Goal: Information Seeking & Learning: Learn about a topic

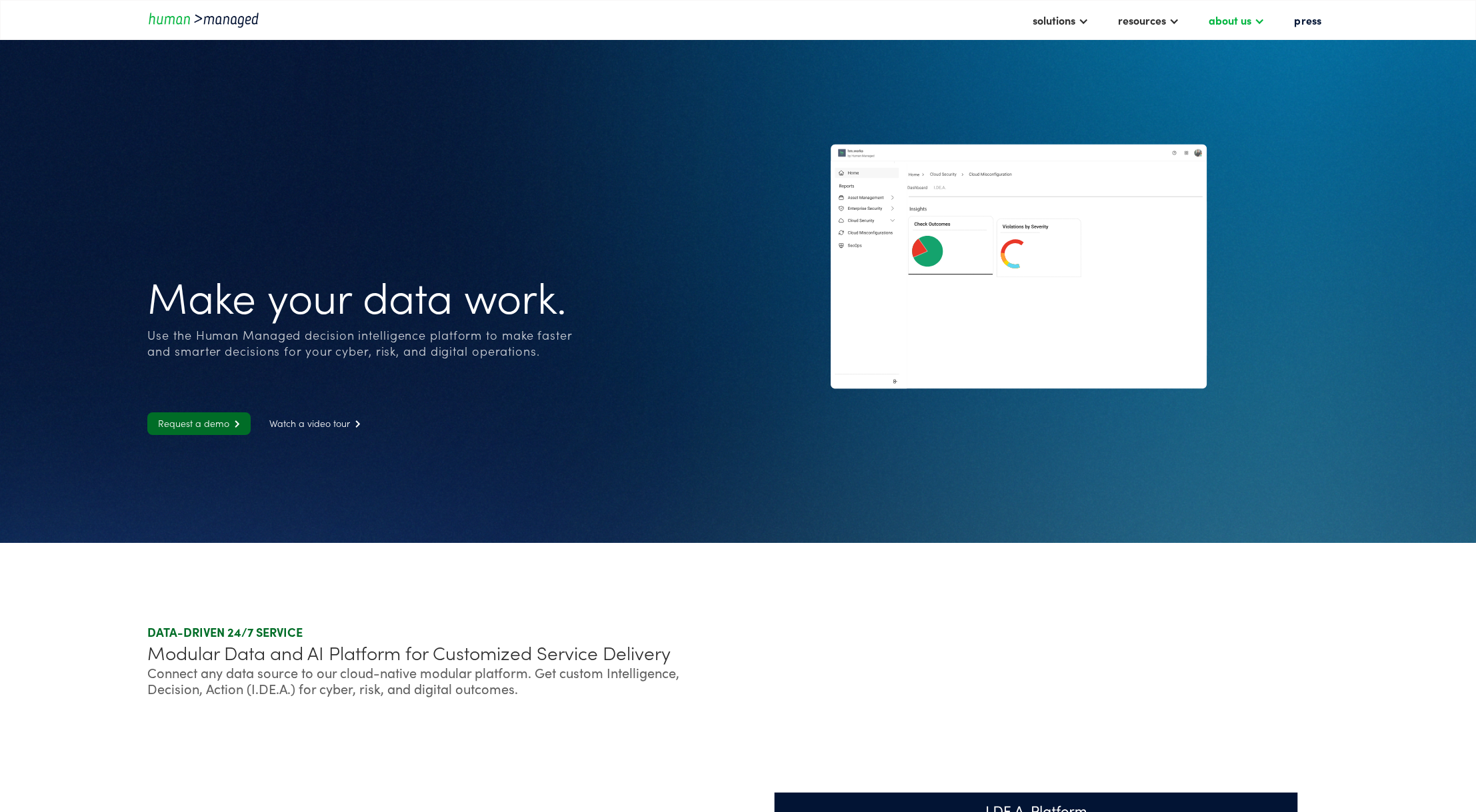
click at [1238, 18] on div "about us" at bounding box center [1229, 20] width 43 height 16
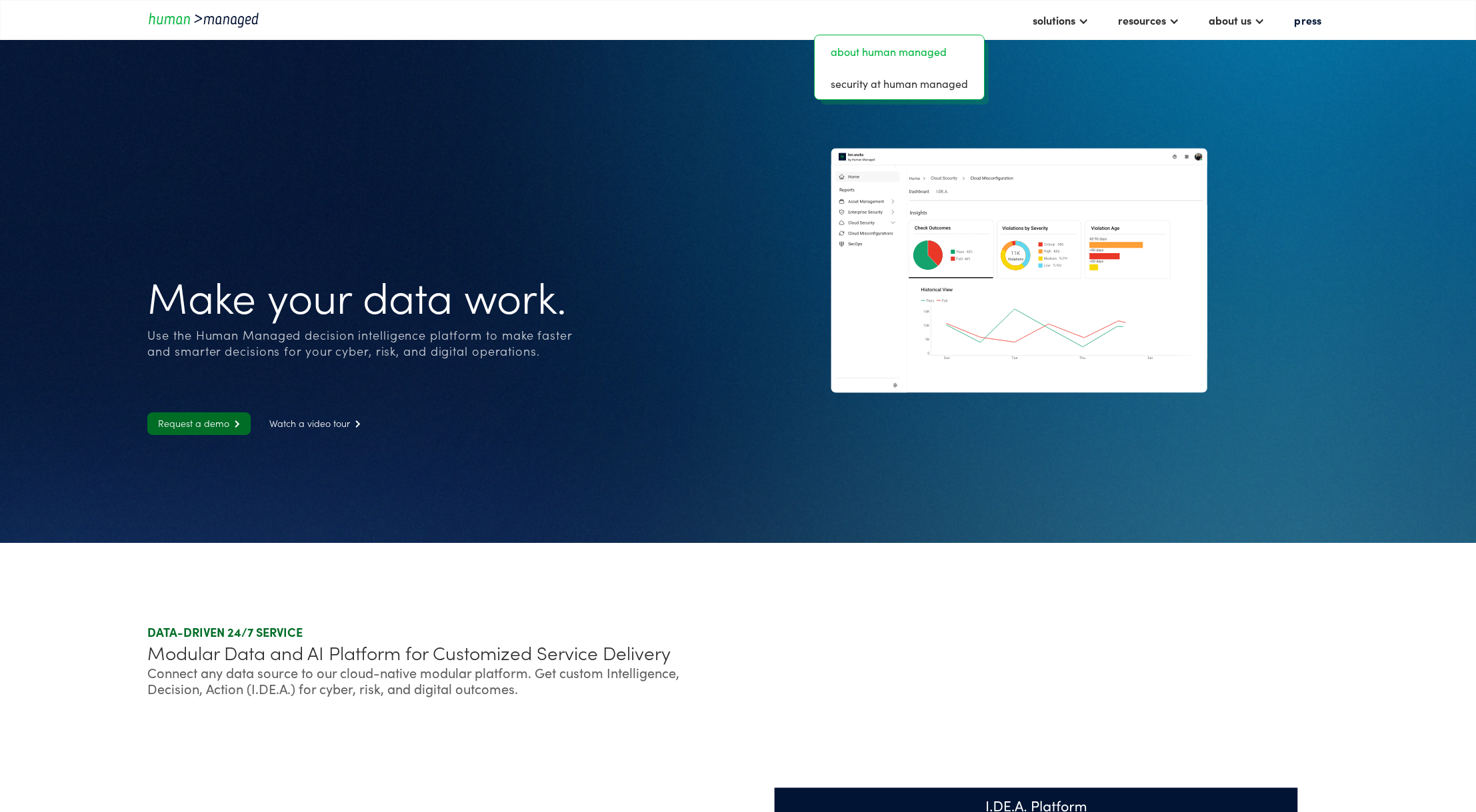
click at [906, 43] on link "about human managed" at bounding box center [899, 51] width 159 height 22
click at [1236, 20] on div "about us" at bounding box center [1229, 20] width 43 height 16
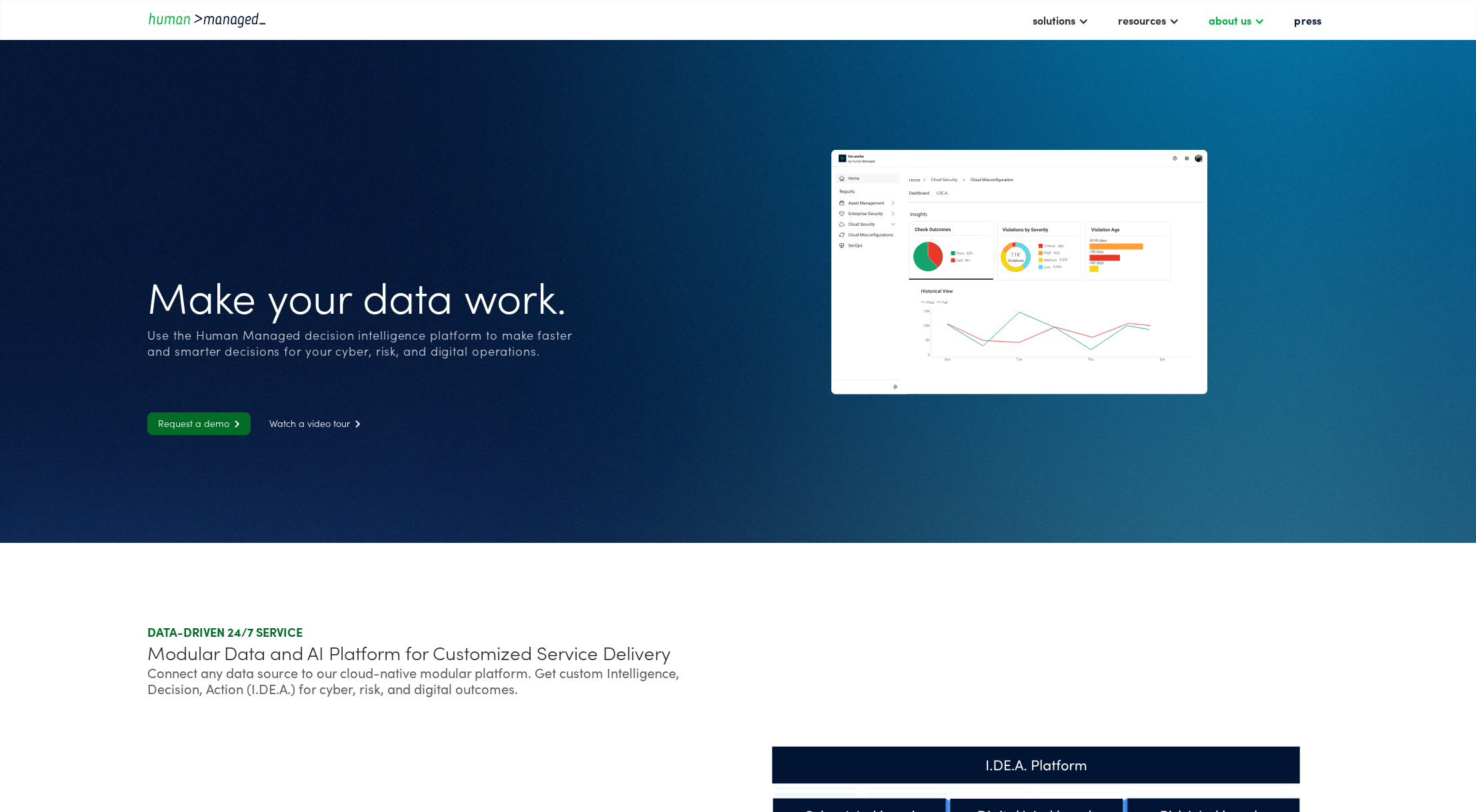
click at [1231, 18] on div "about us" at bounding box center [1229, 20] width 43 height 16
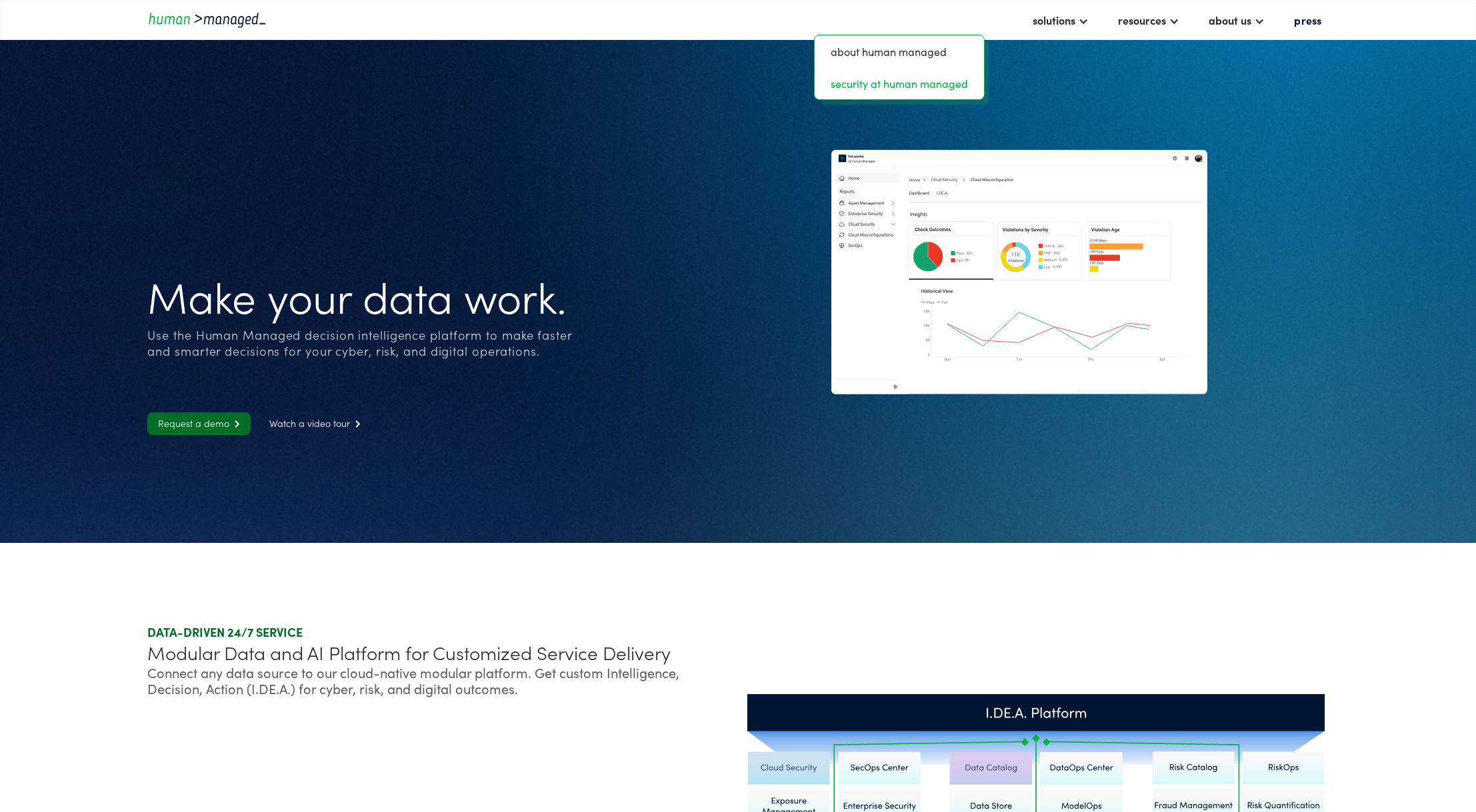
click at [874, 84] on link "security at human managed" at bounding box center [899, 84] width 159 height 22
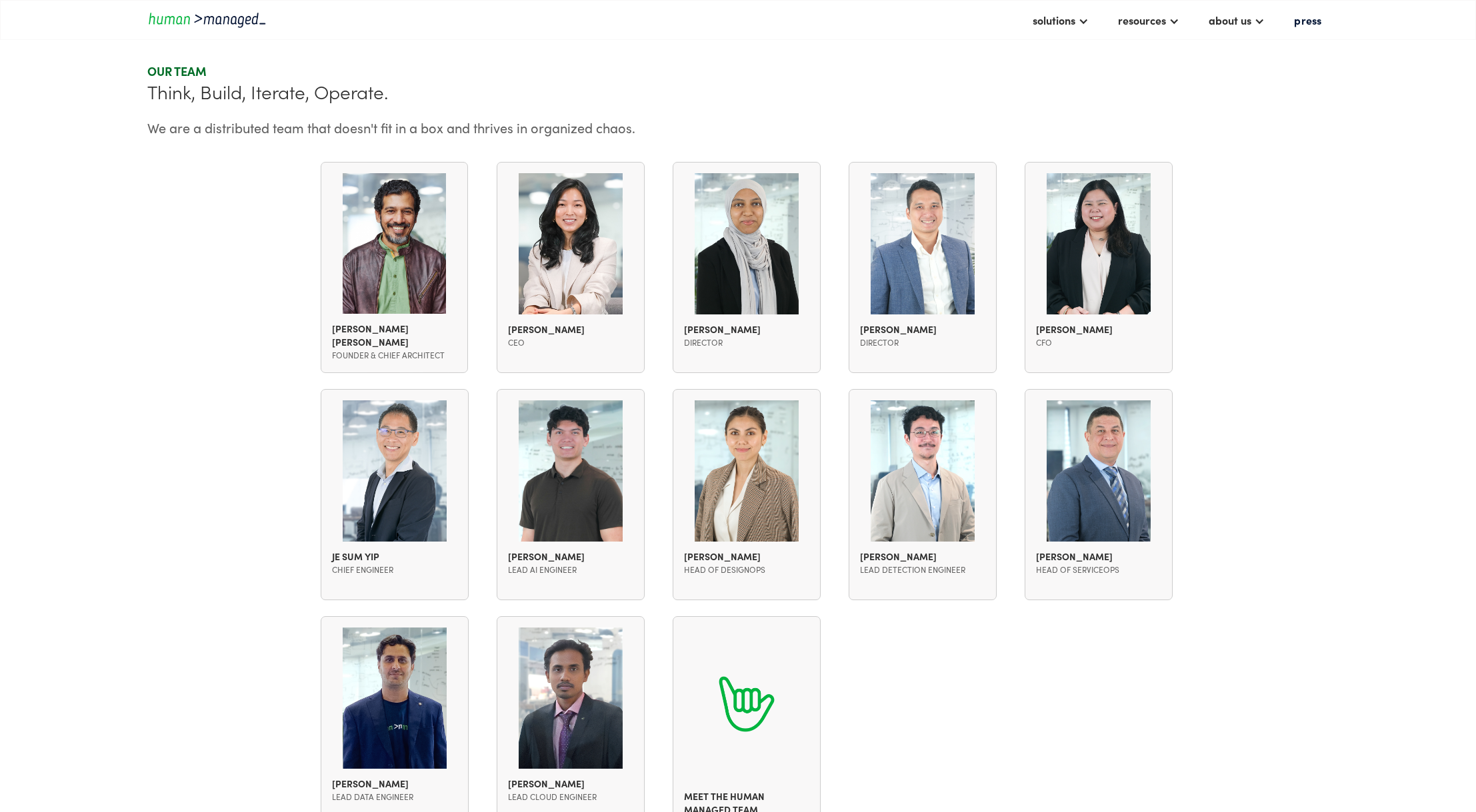
scroll to position [1308, 0]
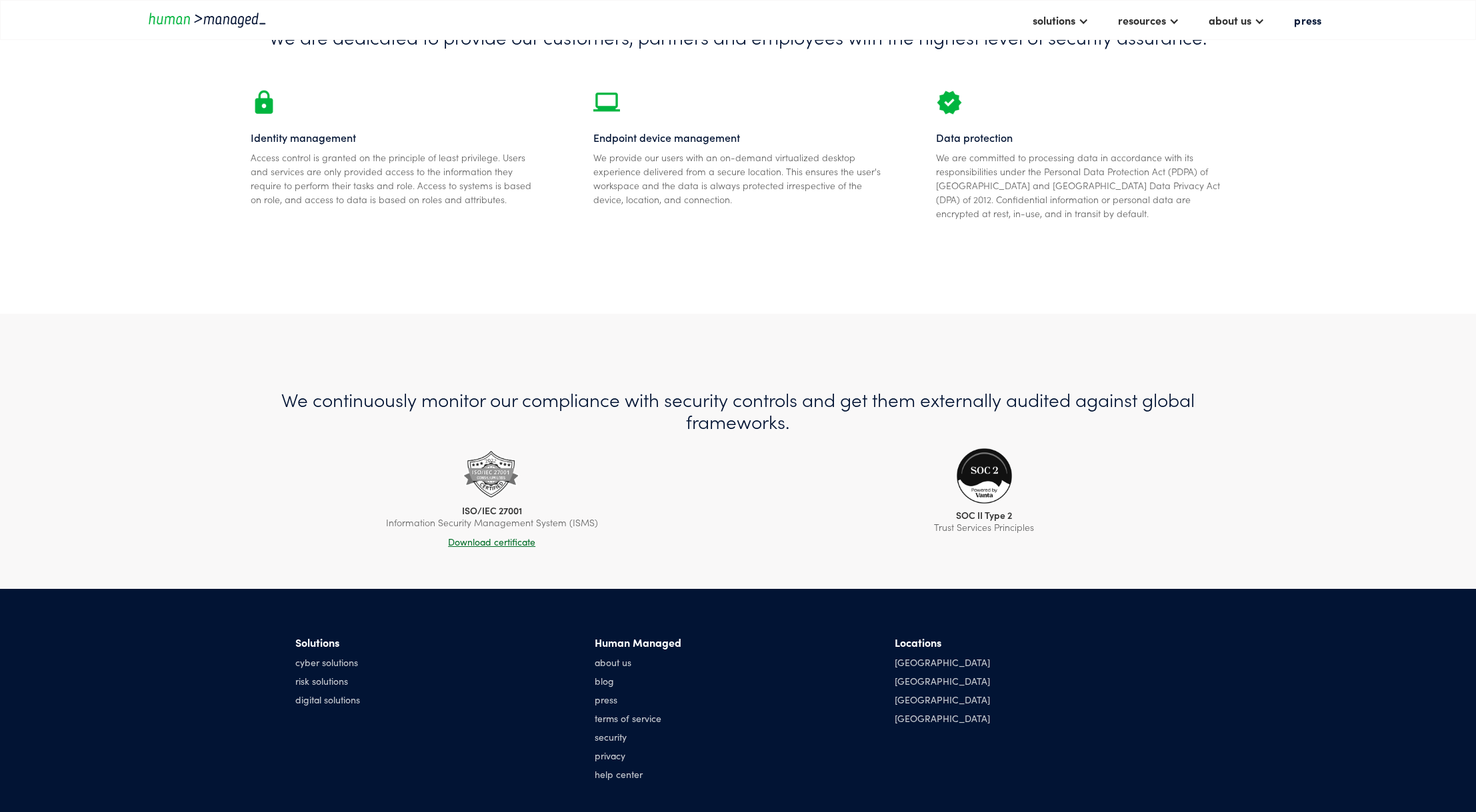
scroll to position [155, 0]
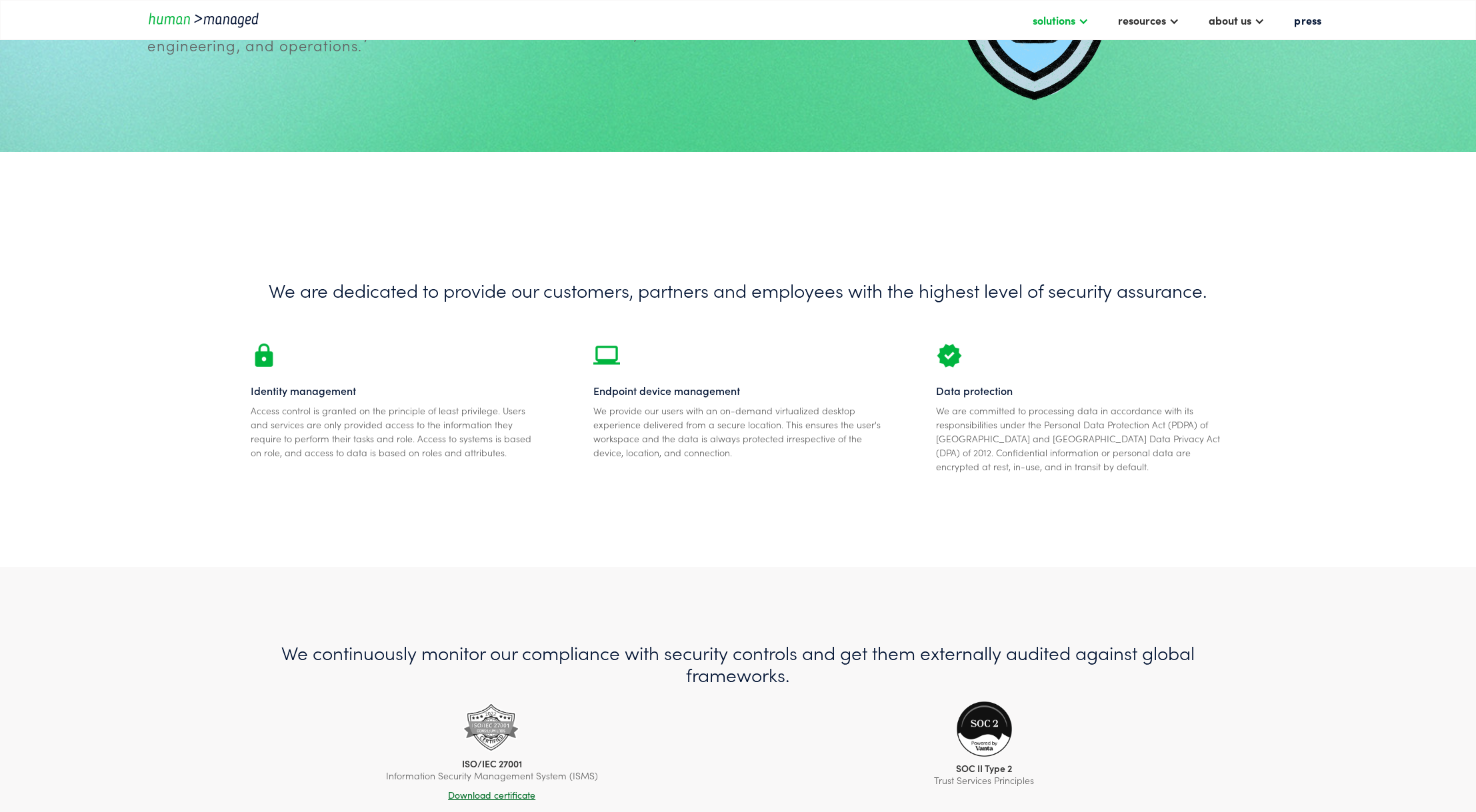
click at [1073, 24] on div "solutions" at bounding box center [1054, 20] width 43 height 16
click at [876, 53] on link "Cyber solutions" at bounding box center [868, 51] width 97 height 22
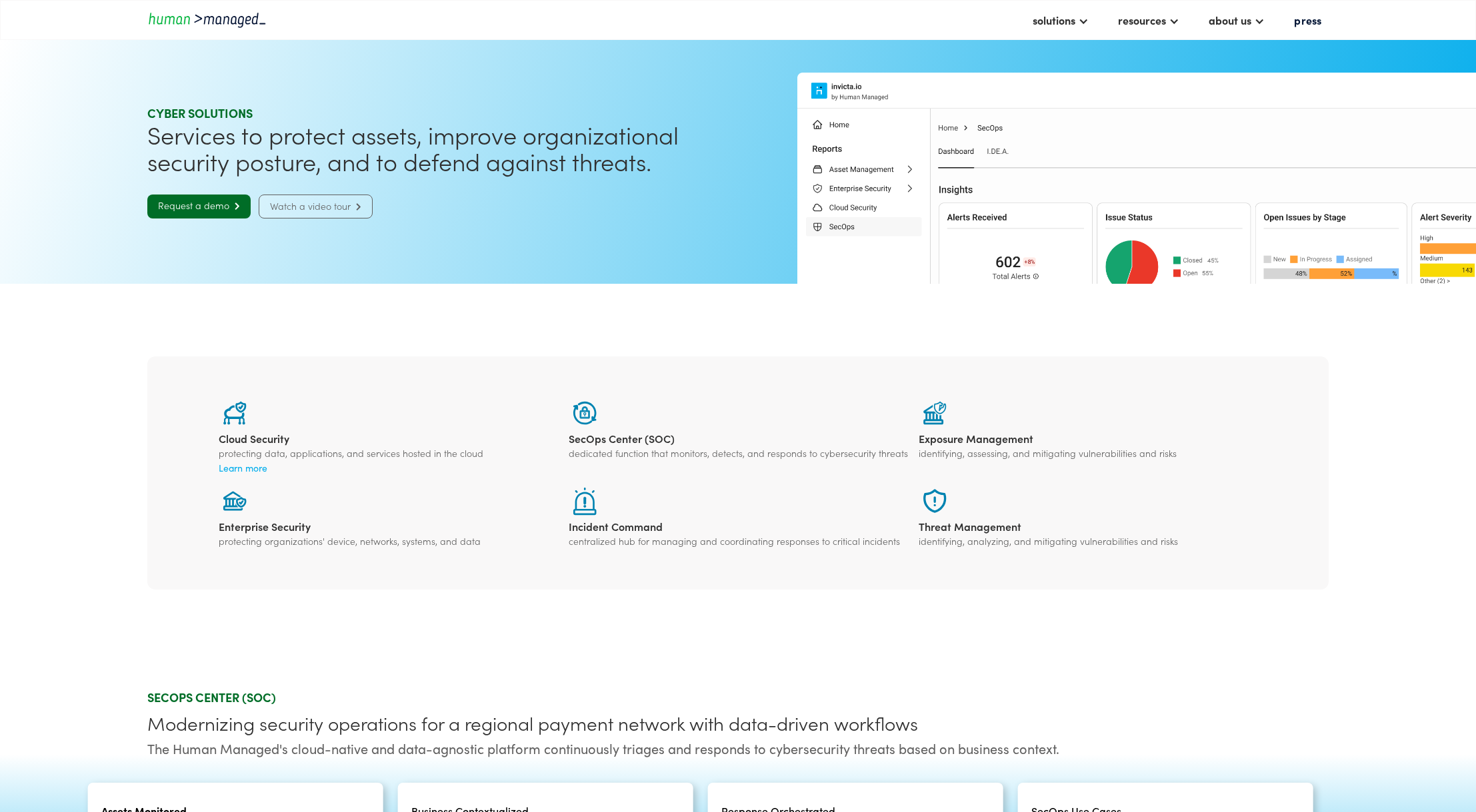
click at [301, 204] on link "Watch a video tour " at bounding box center [316, 207] width 114 height 24
